Goal: Information Seeking & Learning: Learn about a topic

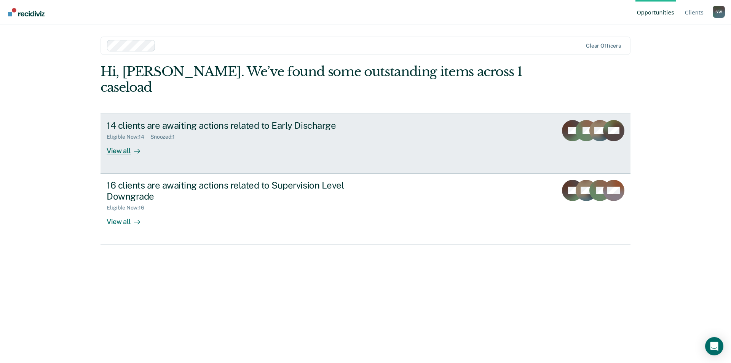
click at [126, 140] on div "View all" at bounding box center [128, 147] width 43 height 15
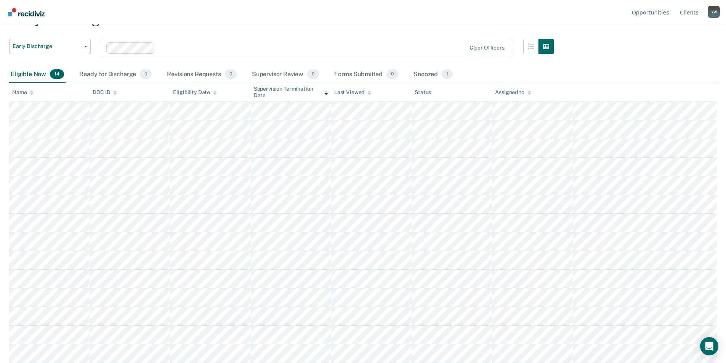
scroll to position [3, 0]
